Goal: Task Accomplishment & Management: Manage account settings

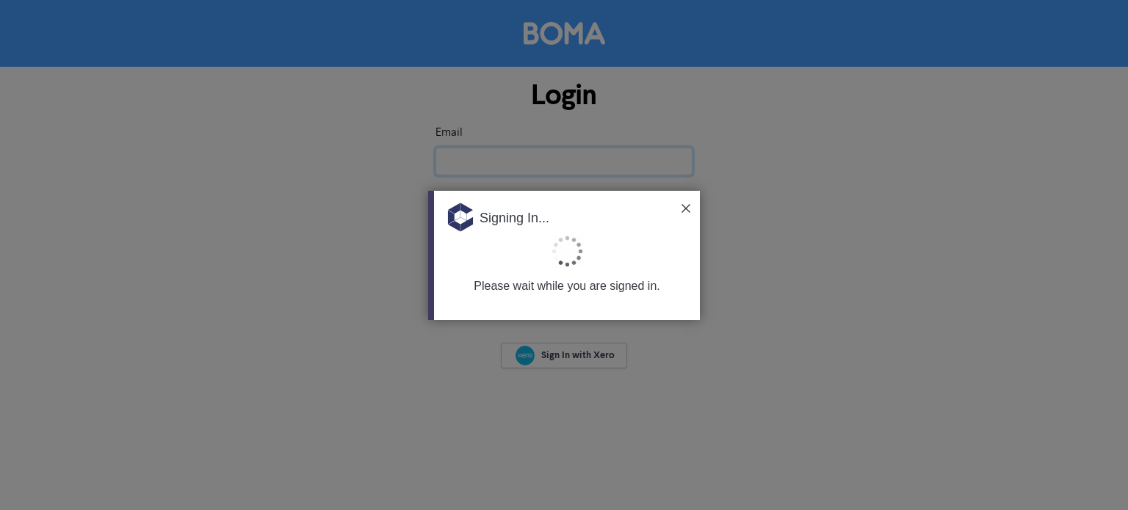
type input "[PERSON_NAME][EMAIL_ADDRESS][DOMAIN_NAME][PERSON_NAME]"
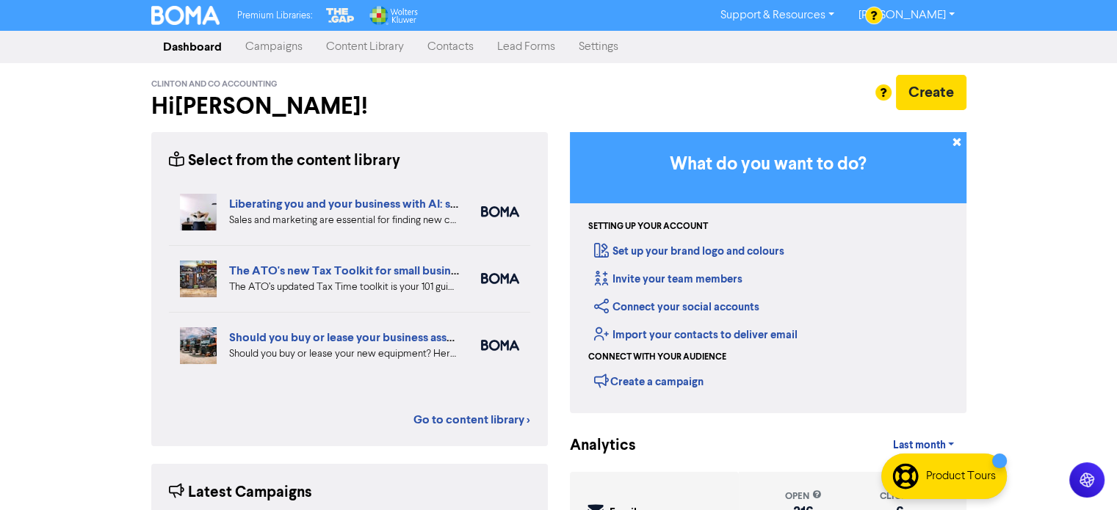
click at [454, 50] on link "Contacts" at bounding box center [451, 46] width 70 height 29
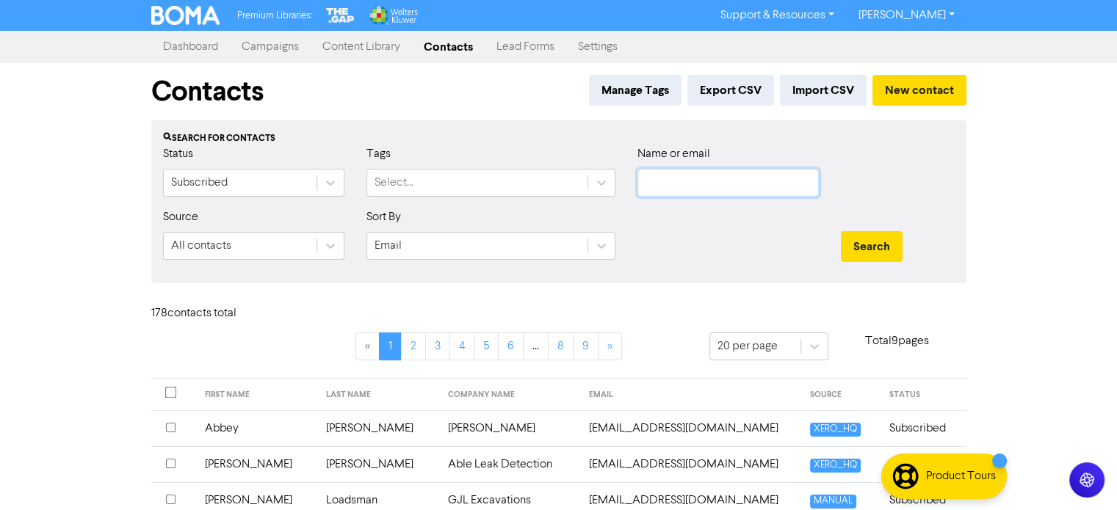
click at [701, 181] on input "text" at bounding box center [727, 183] width 181 height 28
click at [866, 255] on button "Search" at bounding box center [872, 246] width 62 height 31
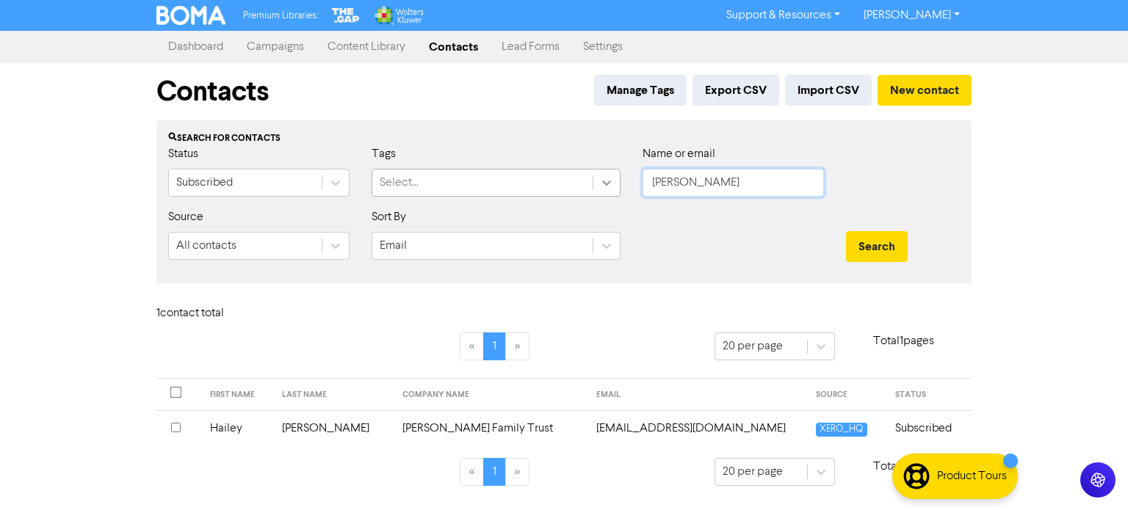
drag, startPoint x: 690, startPoint y: 181, endPoint x: 597, endPoint y: 185, distance: 93.3
click at [597, 185] on div "Status Subscribed Tags Select... Name or email [PERSON_NAME]" at bounding box center [564, 176] width 814 height 63
click at [846, 231] on button "Search" at bounding box center [877, 246] width 62 height 31
click at [879, 253] on button "Search" at bounding box center [877, 246] width 62 height 31
click at [881, 249] on button "Search" at bounding box center [877, 246] width 62 height 31
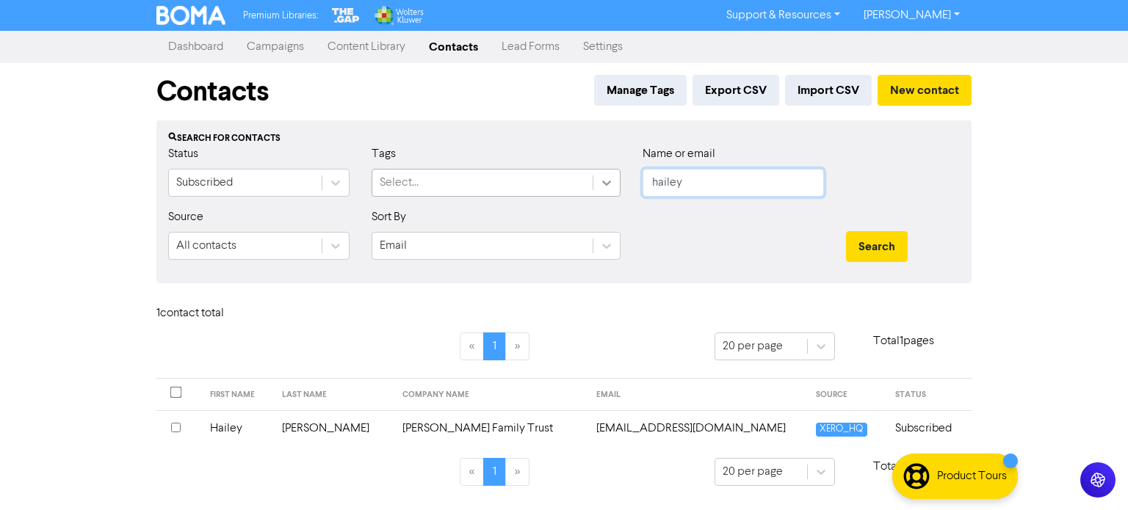
drag, startPoint x: 728, startPoint y: 188, endPoint x: 610, endPoint y: 184, distance: 118.3
click at [610, 184] on div "Status Subscribed Tags Select... Name or email hailey" at bounding box center [564, 176] width 814 height 63
type input "[PERSON_NAME]"
click at [897, 246] on button "Search" at bounding box center [877, 246] width 62 height 31
